Goal: Navigation & Orientation: Find specific page/section

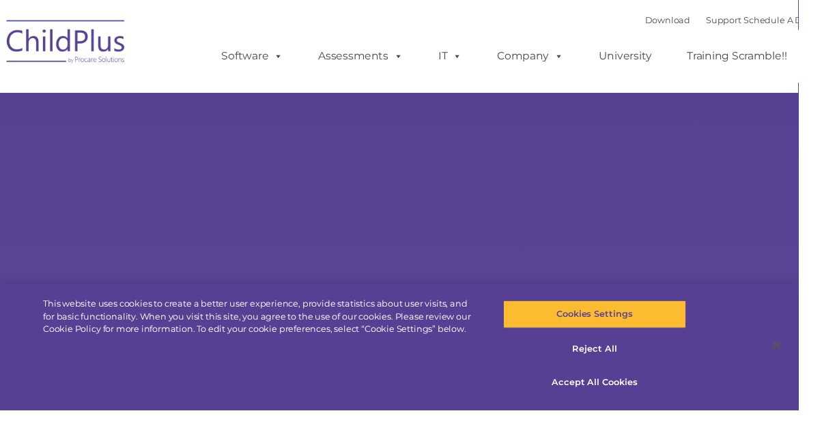
select select "MEDIUM"
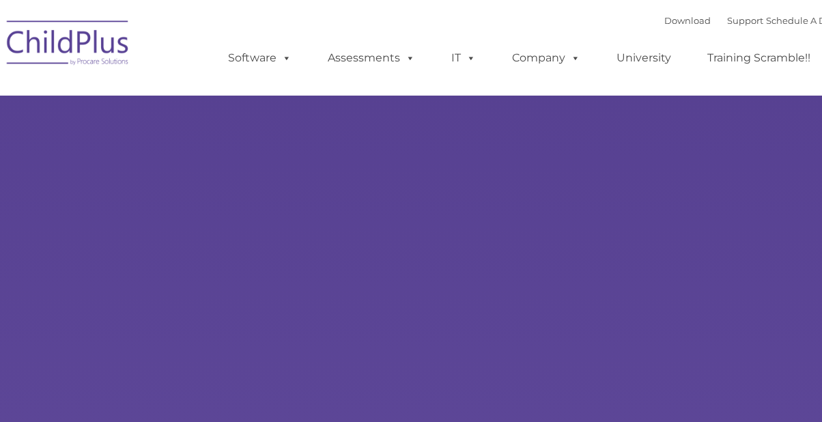
type input ""
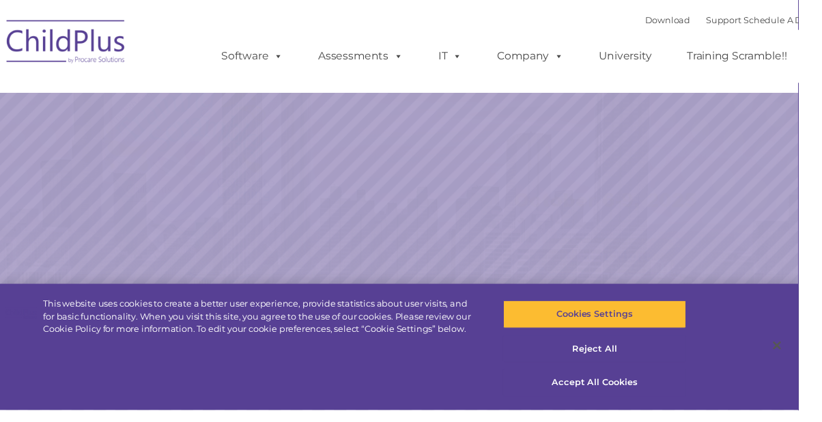
select select "MEDIUM"
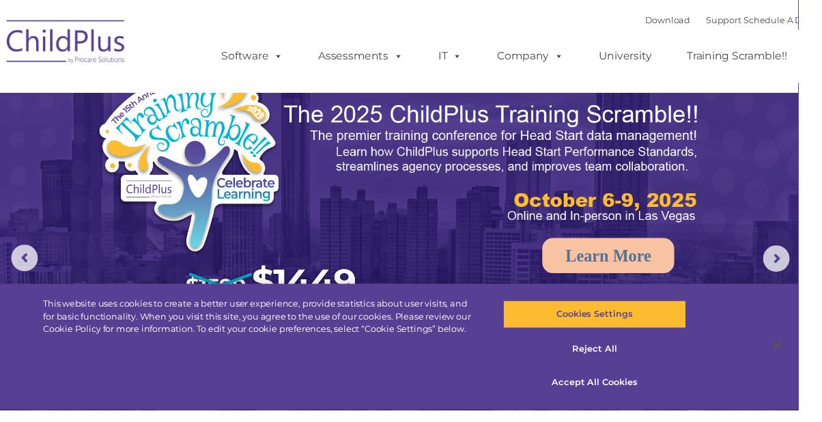
click at [738, 293] on img at bounding box center [411, 258] width 822 height 517
